Goal: Information Seeking & Learning: Learn about a topic

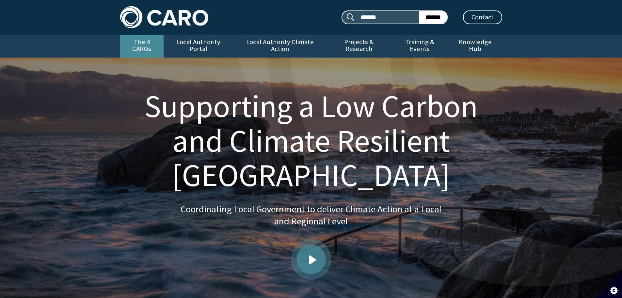
click at [154, 43] on link "The 4 CAROs" at bounding box center [141, 46] width 43 height 23
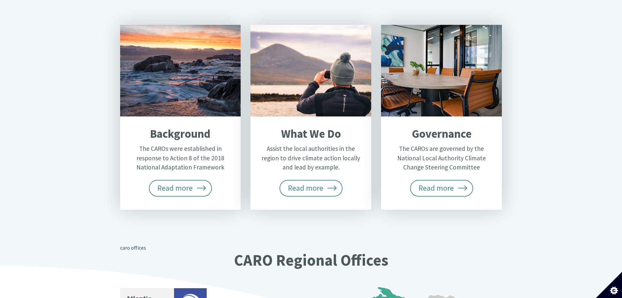
scroll to position [261, 0]
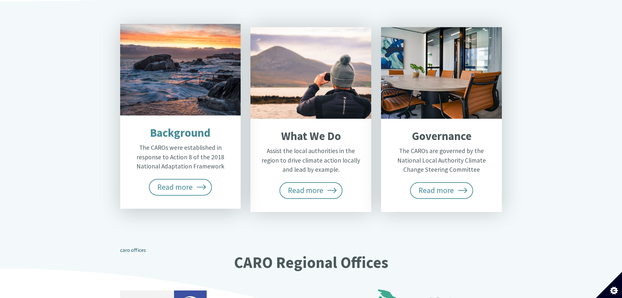
click at [192, 143] on p "The CAROs were established in response to Action 8 of the 2018 National Adaptat…" at bounding box center [180, 157] width 102 height 28
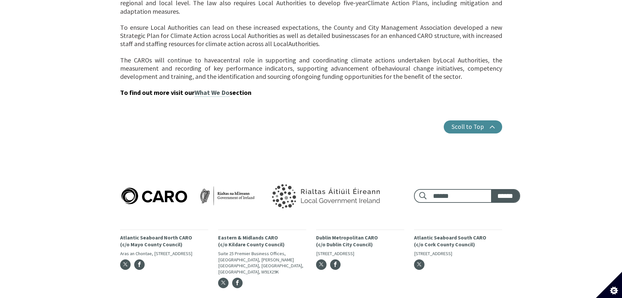
scroll to position [717, 0]
